Goal: Transaction & Acquisition: Download file/media

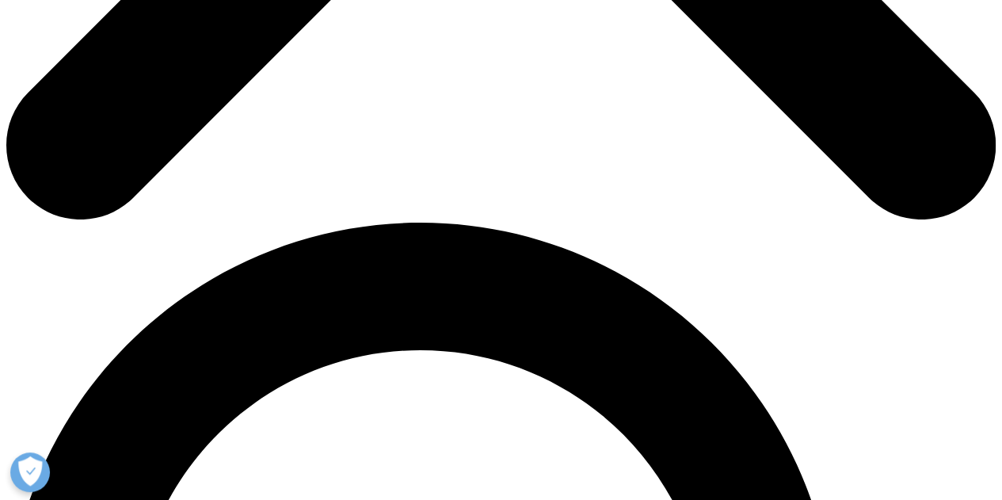
scroll to position [792, 0]
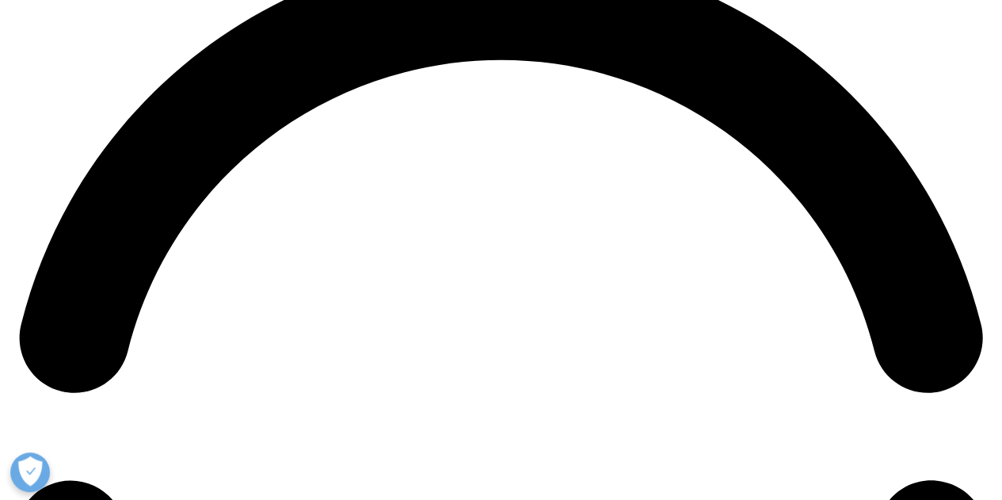
scroll to position [2059, 0]
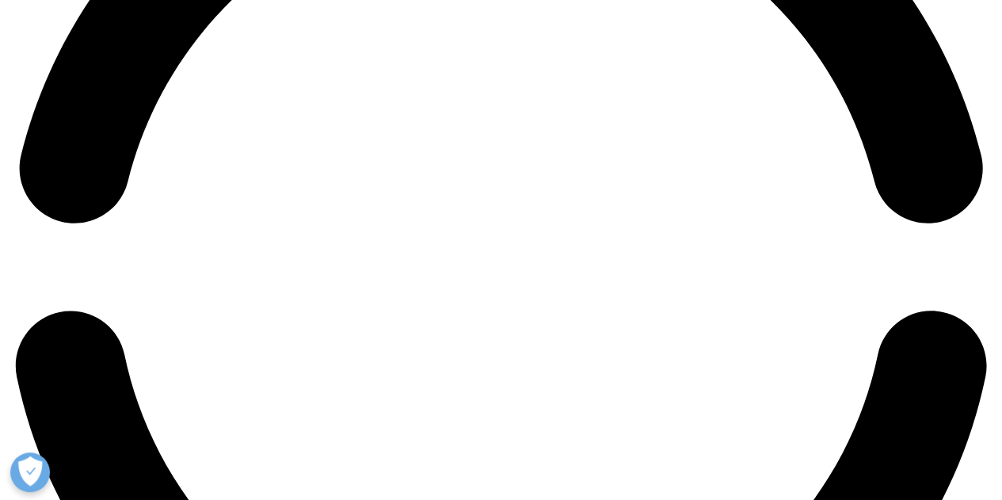
scroll to position [2374, 0]
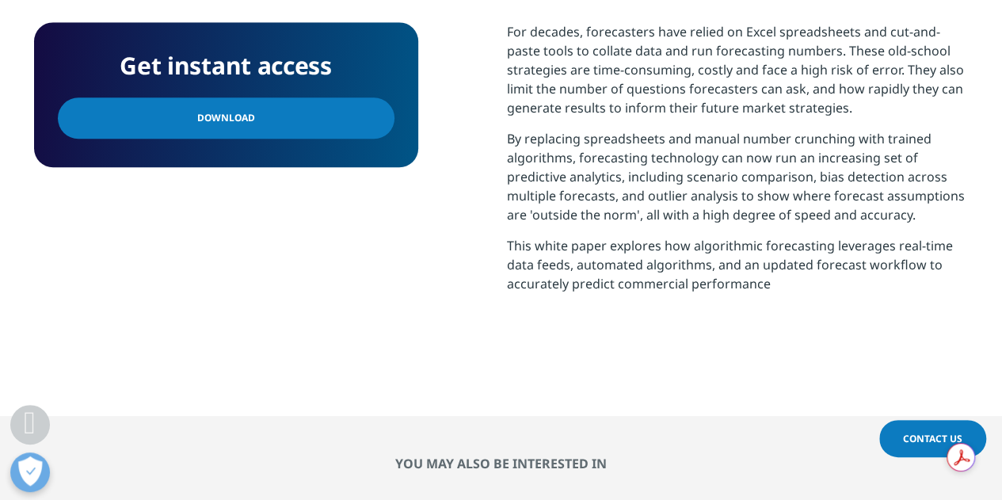
click at [149, 135] on link "Download" at bounding box center [226, 117] width 337 height 41
